Goal: Task Accomplishment & Management: Manage account settings

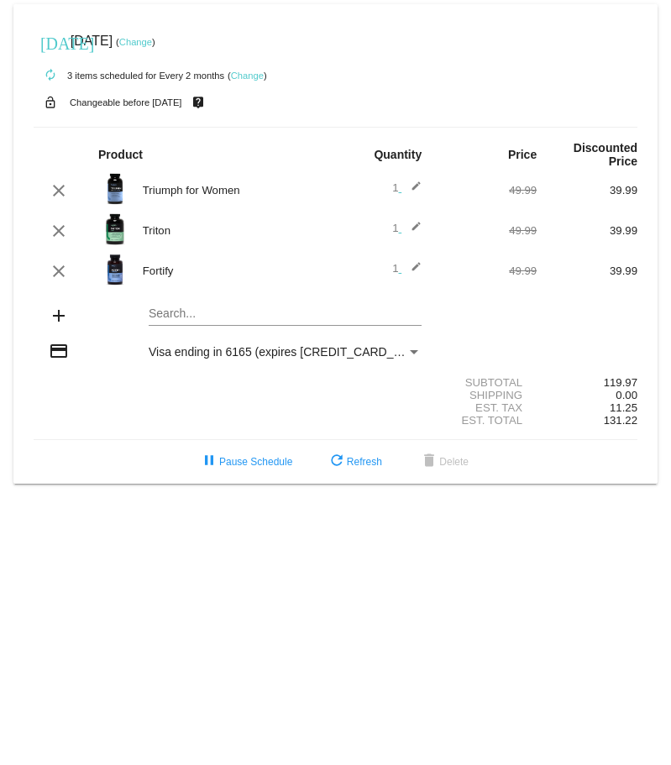
click at [152, 42] on link "Change" at bounding box center [135, 42] width 33 height 10
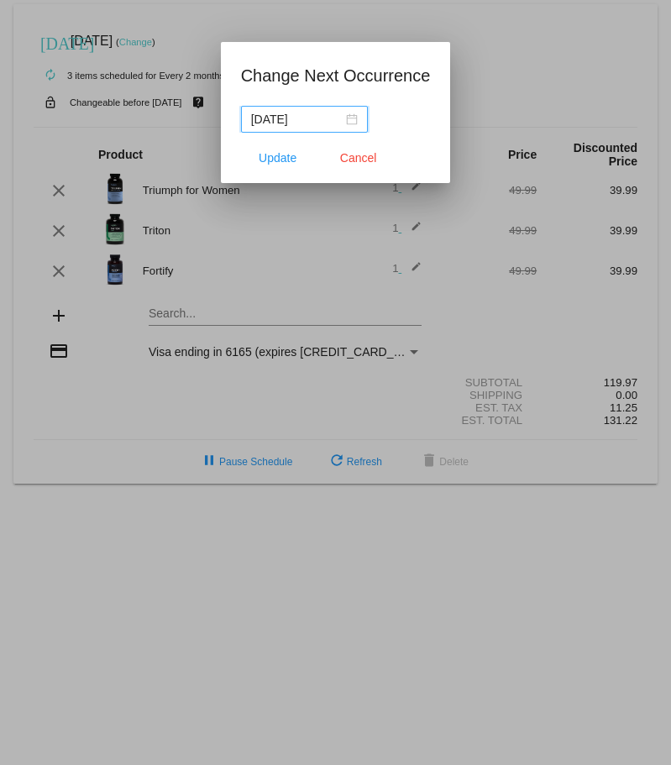
click at [322, 123] on input "[DATE]" at bounding box center [296, 119] width 91 height 18
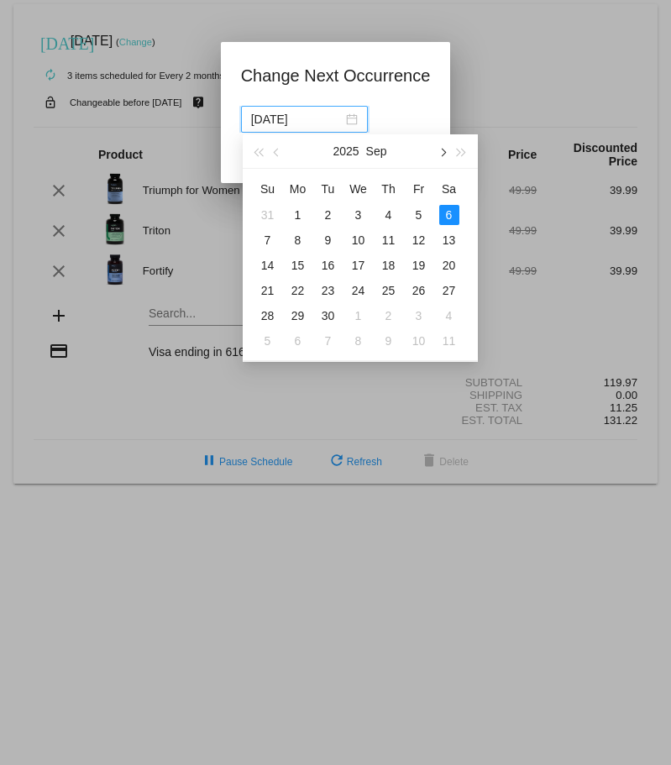
click at [445, 159] on button "button" at bounding box center [442, 151] width 18 height 34
click at [445, 218] on div "4" at bounding box center [449, 215] width 20 height 20
type input "[DATE]"
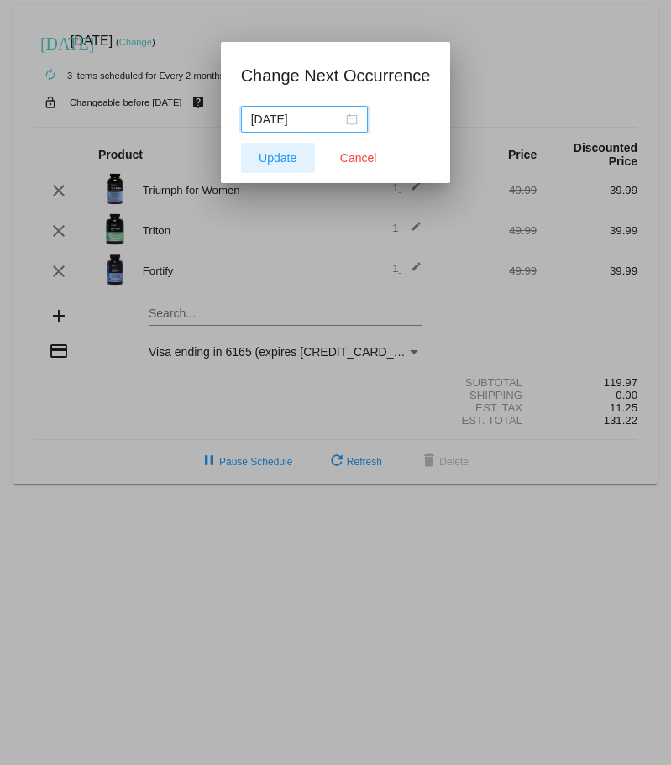
click at [291, 165] on button "Update" at bounding box center [278, 158] width 74 height 30
